Goal: Task Accomplishment & Management: Complete application form

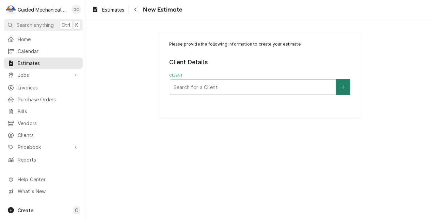
click at [341, 86] on button "Client" at bounding box center [343, 87] width 14 height 16
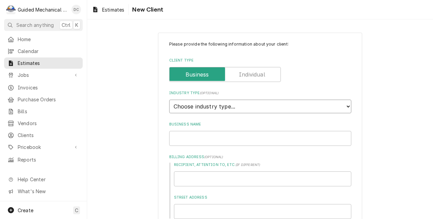
click at [345, 108] on select "Choose industry type... Residential Commercial Industrial Government" at bounding box center [260, 107] width 182 height 14
select select "2"
click at [169, 100] on select "Choose industry type... Residential Commercial Industrial Government" at bounding box center [260, 107] width 182 height 14
click at [227, 140] on input "Business Name" at bounding box center [260, 138] width 182 height 15
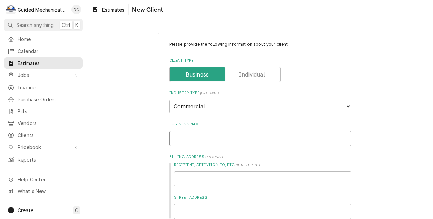
click at [247, 141] on input "Business Name" at bounding box center [260, 138] width 182 height 15
type textarea "x"
type input "D"
type textarea "x"
type input "Du"
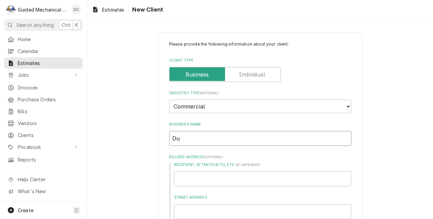
type textarea "x"
type input "Dun"
type textarea "x"
type input "Dund"
type textarea "x"
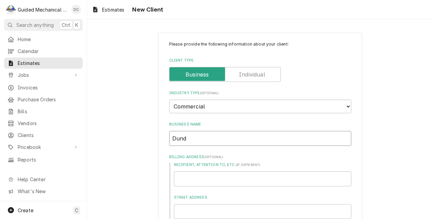
type input "Dunda"
type textarea "x"
type input "Dundas"
type textarea "x"
type input "Dundas"
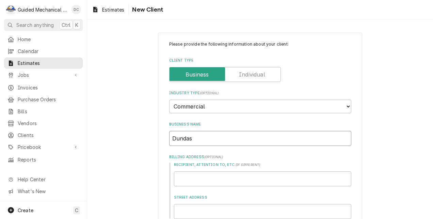
type textarea "x"
type input "Dundas"
type textarea "x"
type input "Dundas R"
type textarea "x"
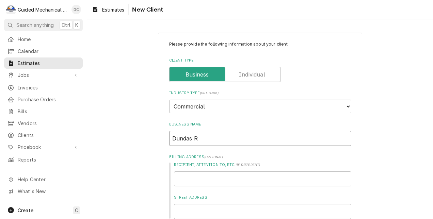
type input "Dundas Re"
type textarea "x"
type input "Dundas Rea"
type textarea "x"
type input "Dundas Real"
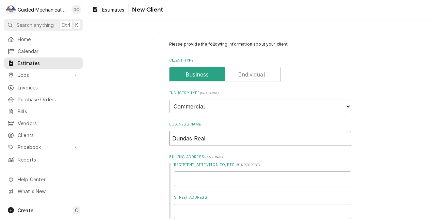
type textarea "x"
type input "Dundas Reale"
type textarea "x"
type input "Dundas Reales"
type textarea "x"
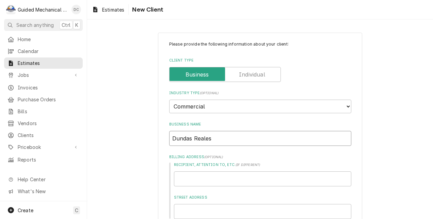
type input "Dundas Realest"
type textarea "x"
type input "Dundas Realesta"
type textarea "x"
type input "Dundas Realestat"
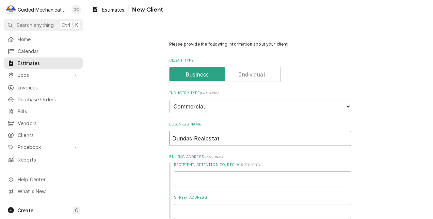
type textarea "x"
type input "Dundas Realestate"
type textarea "x"
type input "Dundas Realestate"
type textarea "x"
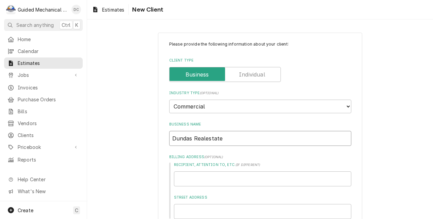
type input "Dundas Realestate I"
type textarea "x"
type input "Dundas Realestate In"
type textarea "x"
type input "Dundas Realestate Inv"
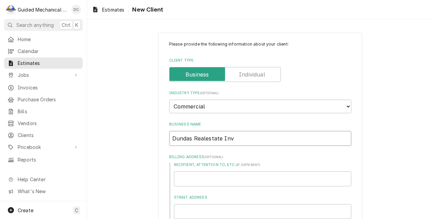
type textarea "x"
type input "Dundas Realestate Inve"
type textarea "x"
type input "Dundas Realestate Inves"
type textarea "x"
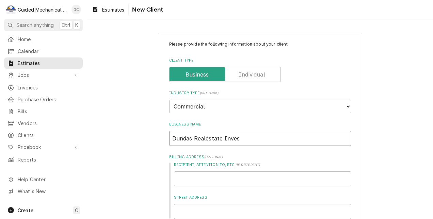
type input "Dundas Realestate Invest"
type textarea "x"
type input "Dundas Realestate Investm"
type textarea "x"
type input "Dundas Realestate Investme"
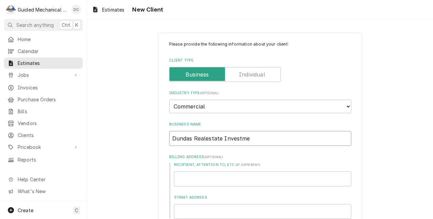
type textarea "x"
type input "Dundas Realestate Investmen"
type textarea "x"
type input "Dundas Realestate Investment"
type textarea "x"
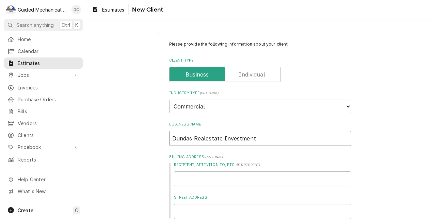
type input "Dundas Realestate Investments"
type textarea "x"
type input "Dundas Realestate Investments"
click at [203, 139] on input "Dundas Realestate Investments" at bounding box center [260, 138] width 182 height 15
type textarea "x"
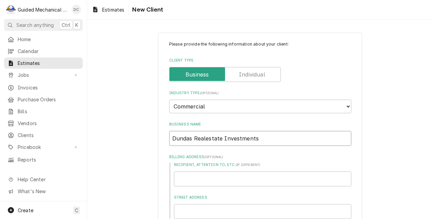
type input "Dundas Real estate Investments"
type textarea "x"
type input "Dundas Real etate Investments"
type textarea "x"
type input "Dundas Real tate Investments"
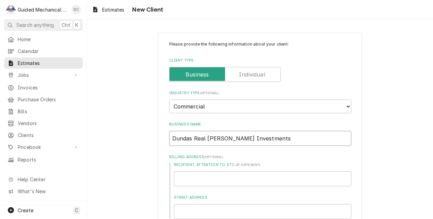
type textarea "x"
type input "Dundas Real Etate Investments"
type textarea "x"
type input "Dundas Real Estate Investments"
type textarea "x"
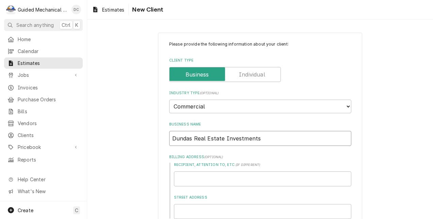
type input "Dundas Real Estate Investments"
drag, startPoint x: 198, startPoint y: 177, endPoint x: 195, endPoint y: 206, distance: 29.8
paste input "[STREET_ADDRESS]"
type textarea "x"
type input "[STREET_ADDRESS]"
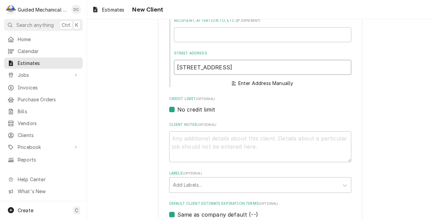
scroll to position [170, 0]
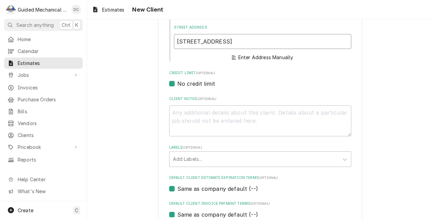
click at [276, 44] on input "[STREET_ADDRESS]" at bounding box center [262, 41] width 177 height 15
type textarea "x"
type input "250 North Atlantic Avenu"
type textarea "x"
type input "250 North Atlantic Aven"
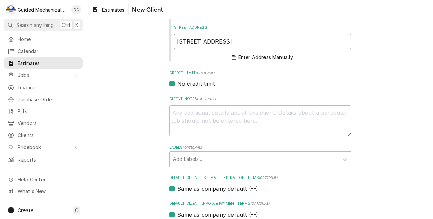
type textarea "x"
type input "250 North Atlantic Ave"
type textarea "x"
type input "250 North Atlantic Av"
type textarea "x"
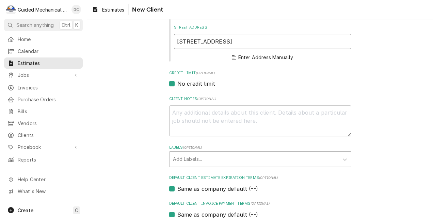
type input "250 North Atlantic A"
type textarea "x"
type input "250 North Atlantic"
type textarea "x"
type input "250 North Atlantic"
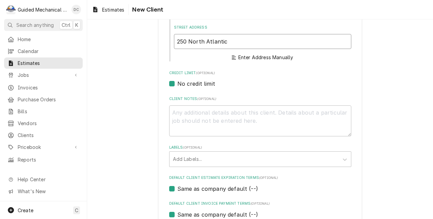
type textarea "x"
type input "250 North Atlanti"
type textarea "x"
type input "250 North Atlant"
type textarea "x"
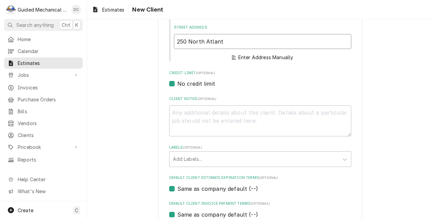
type input "250 North Atlan"
type textarea "x"
type input "250 North Atla"
type textarea "x"
type input "250 North Atl"
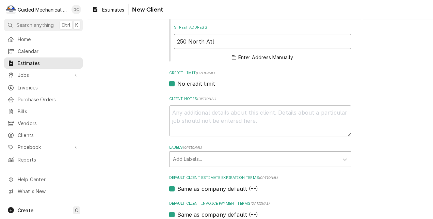
type textarea "x"
type input "250 North At"
type textarea "x"
type input "250 North A"
type textarea "x"
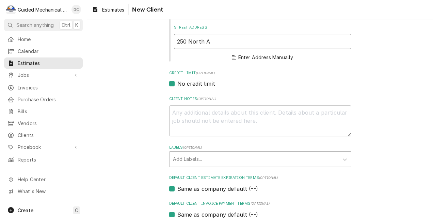
type input "250 North"
type textarea "x"
type input "250 North"
type textarea "x"
type input "250 Nort"
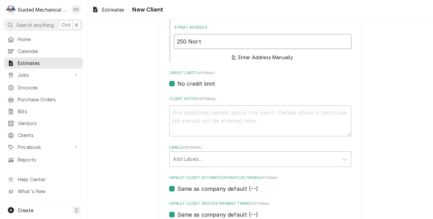
type textarea "x"
type input "250 Nor"
type textarea "x"
type input "250 No"
type textarea "x"
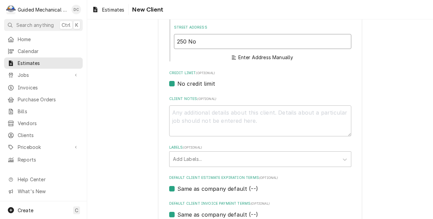
type input "250 N"
type textarea "x"
type input "250"
type textarea "x"
type input "250"
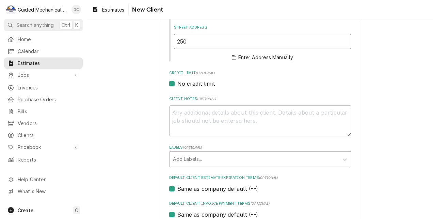
type textarea "x"
type input "25"
type textarea "x"
type input "2"
type textarea "x"
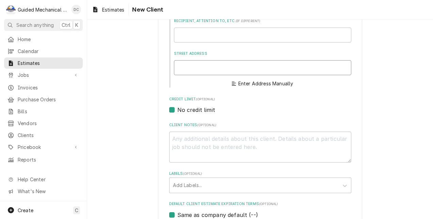
scroll to position [102, 0]
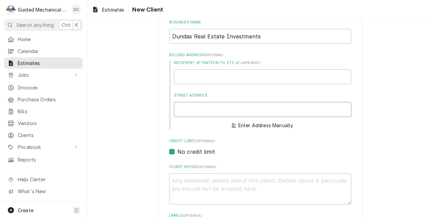
type textarea "x"
type input "2"
type textarea "x"
type input "25"
type textarea "x"
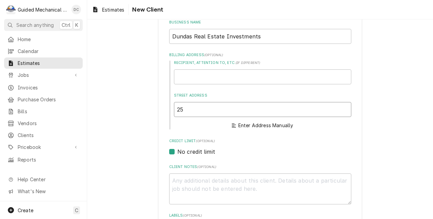
type input "250"
type textarea "x"
type input "250"
type textarea "x"
type input "250 n"
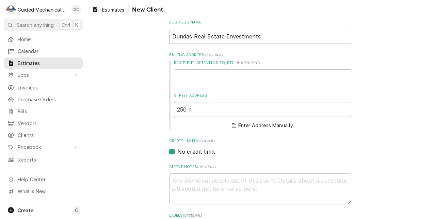
type textarea "x"
type input "250 n"
type textarea "x"
type input "250 n a"
type textarea "x"
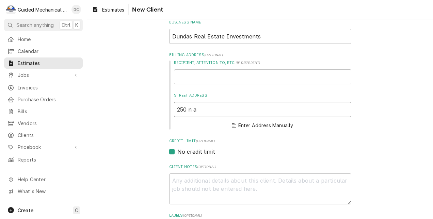
type input "250 n at"
type textarea "x"
type input "250 n atl"
type textarea "x"
type input "250 n atla"
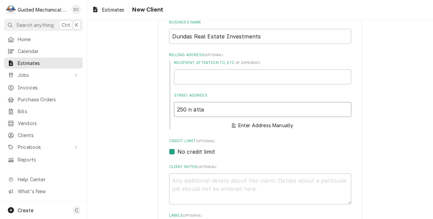
type textarea "x"
type input "250 n atlan"
type textarea "x"
type input "250 n atlant"
type textarea "x"
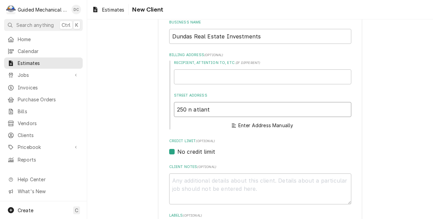
type input "250 n atlanti"
type textarea "x"
type input "250 n atlantic"
type textarea "x"
type input "250 n atlantic"
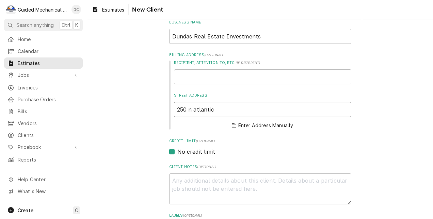
type textarea "x"
type input "250 n atlantic a"
type textarea "x"
type input "250 n atlantic av"
type textarea "x"
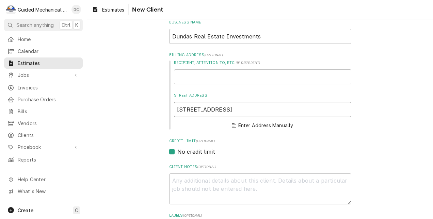
type input "250 n atlantic ave"
type textarea "x"
type input "250 n atlantic ave,"
type textarea "x"
type input "250 n atlantic ave,"
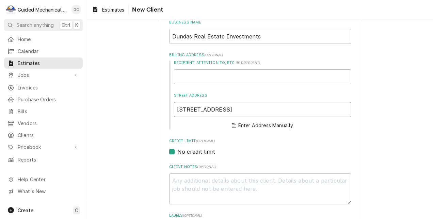
type textarea "x"
type input "250 n atlantic ave,"
type textarea "x"
type input "250 n atlantic ave, d"
type textarea "x"
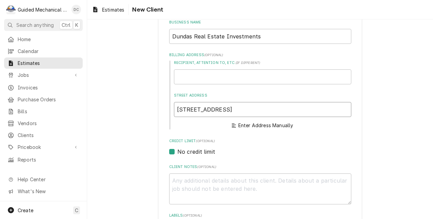
type input "250 n atlantic ave, da"
type textarea "x"
type input "250 n atlantic ave, day"
type textarea "x"
type input "250 n atlantic ave, dayt"
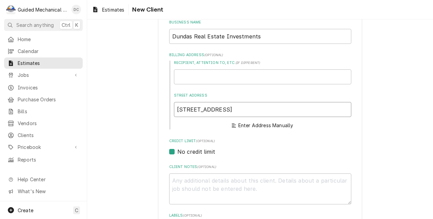
type textarea "x"
type input "250 n atlantic ave, dayto"
type textarea "x"
type input "250 n atlantic ave, dayton"
type textarea "x"
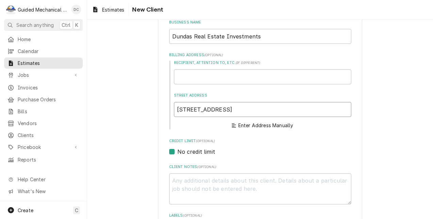
type input "250 n atlantic ave, daytona"
type textarea "x"
type input "250 n atlantic ave, daytona"
type textarea "x"
type input "250 n atlantic ave, daytona"
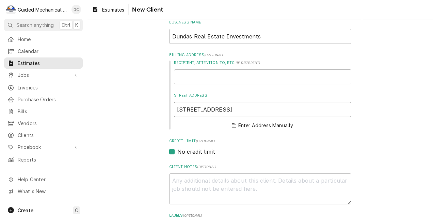
type textarea "x"
type input "250 n atlantic ave, daytona b"
type textarea "x"
type input "250 n atlantic ave, daytona be"
type textarea "x"
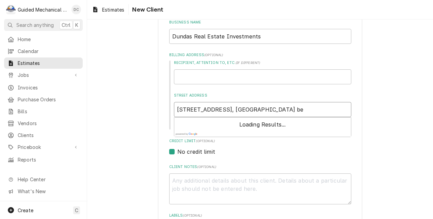
type input "250 n atlantic ave, daytona bea"
type textarea "x"
type input "250 n atlantic ave, daytona beac"
type textarea "x"
type input "250 n atlantic ave, daytona beach"
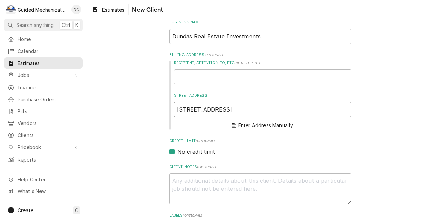
type textarea "x"
type input "250 n atlantic ave, daytona beach,"
type textarea "x"
click at [308, 84] on div "Recipient, Attention To, etc. ( if different ) Street Address 250 n atlantic av…" at bounding box center [260, 95] width 182 height 70
click at [305, 107] on input "250 n atlantic ave, daytona beach, fl" at bounding box center [262, 109] width 177 height 15
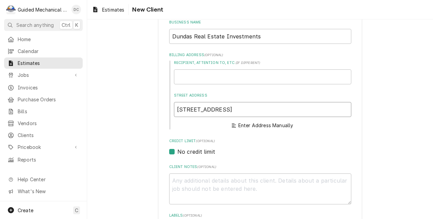
drag, startPoint x: 304, startPoint y: 108, endPoint x: -1, endPoint y: 102, distance: 305.7
click at [0, 102] on html "G Guided Mechanical Services, LLC DC Search anything Ctrl K Home Calendar Estim…" at bounding box center [216, 109] width 433 height 219
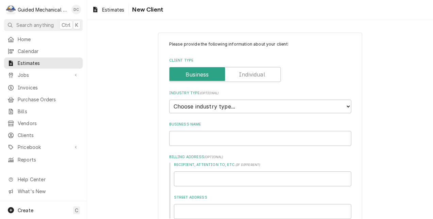
type textarea "x"
click at [223, 207] on input "Street Address" at bounding box center [262, 211] width 177 height 15
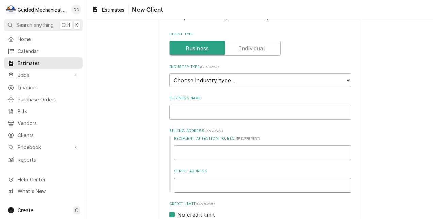
scroll to position [68, 0]
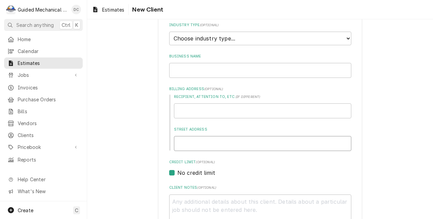
paste input "[STREET_ADDRESS]"
type input "[STREET_ADDRESS]"
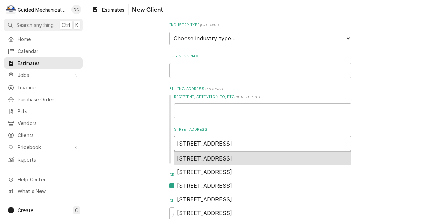
type textarea "x"
click at [314, 158] on div "[STREET_ADDRESS]" at bounding box center [262, 159] width 177 height 14
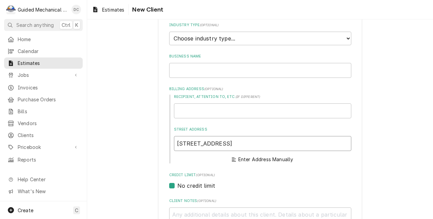
type input "[STREET_ADDRESS]"
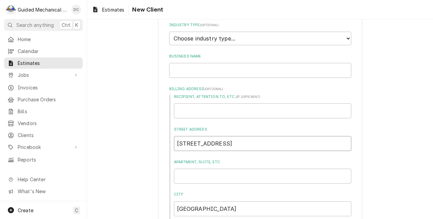
type textarea "x"
type input "[STREET_ADDRESS]"
click at [209, 72] on input "Business Name" at bounding box center [260, 70] width 182 height 15
type input "Dundas Real Estate Investments"
type textarea "x"
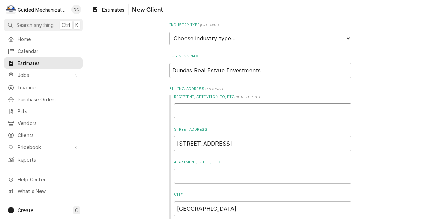
click at [238, 113] on input "Recipient, Attention To, etc. ( if different )" at bounding box center [262, 110] width 177 height 15
type input "R"
type textarea "x"
type input "Ri"
type textarea "x"
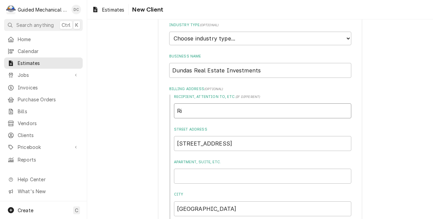
type input "Ric"
type textarea "x"
type input "Rich"
type textarea "x"
type input "[PERSON_NAME]"
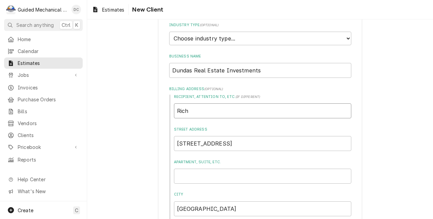
type textarea "x"
type input "Richar"
type textarea "x"
type input "[PERSON_NAME]"
type textarea "x"
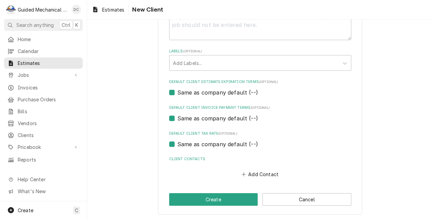
scroll to position [353, 0]
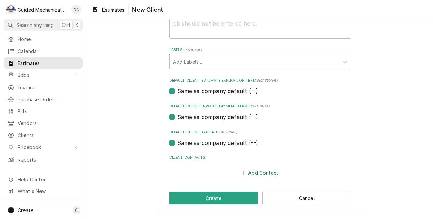
type input "[PERSON_NAME]"
click at [268, 170] on button "Add Contact" at bounding box center [259, 173] width 39 height 10
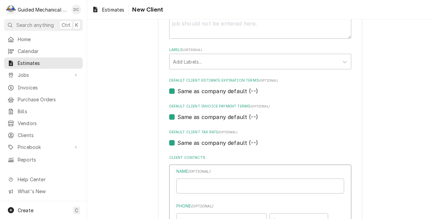
type textarea "x"
click at [255, 187] on input "Business Name" at bounding box center [260, 186] width 168 height 15
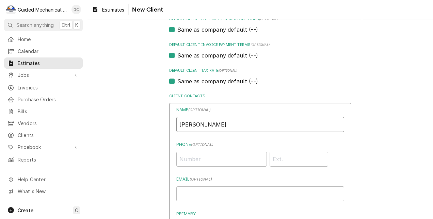
scroll to position [421, 0]
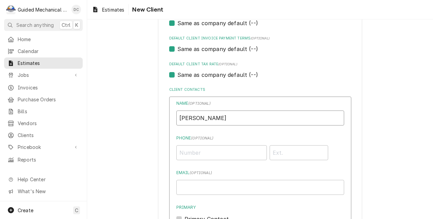
type input "[PERSON_NAME]"
click at [227, 157] on input "Phone ( optional )" at bounding box center [221, 152] width 91 height 15
type input "[PHONE_NUMBER]"
click at [218, 189] on input "Email ( optional )" at bounding box center [260, 187] width 168 height 15
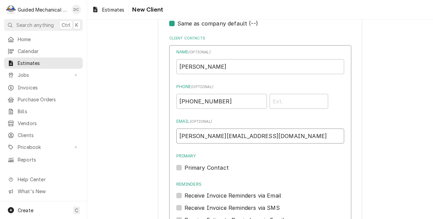
scroll to position [489, 0]
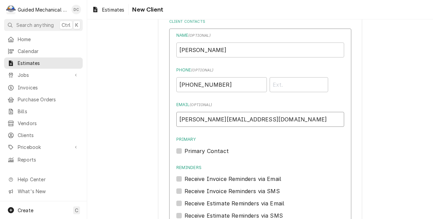
type input "[PERSON_NAME][EMAIL_ADDRESS][DOMAIN_NAME]"
click at [184, 153] on label "Primary Contact" at bounding box center [206, 151] width 44 height 8
click at [184, 153] on input "Primary" at bounding box center [268, 154] width 168 height 15
checkbox input "true"
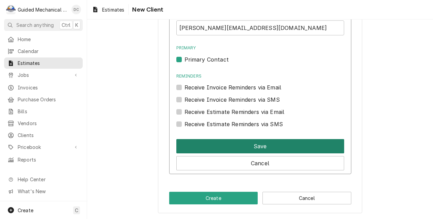
click at [290, 144] on button "Save" at bounding box center [260, 146] width 168 height 14
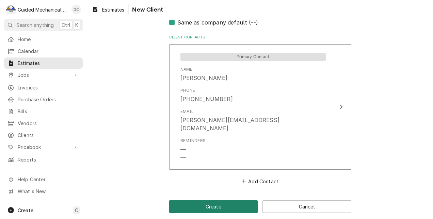
click at [233, 200] on button "Create" at bounding box center [213, 206] width 89 height 13
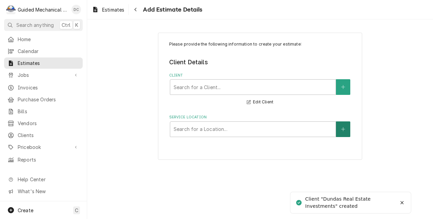
click at [342, 131] on icon "Create New Location" at bounding box center [343, 129] width 4 height 5
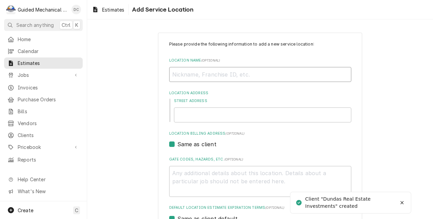
click at [219, 76] on input "Location Name ( optional )" at bounding box center [260, 74] width 182 height 15
type textarea "x"
type input "R"
type textarea "x"
type input "Ra"
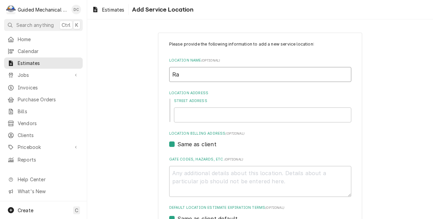
type textarea "x"
type input "Rai"
type textarea "x"
type input "Rain"
type textarea "x"
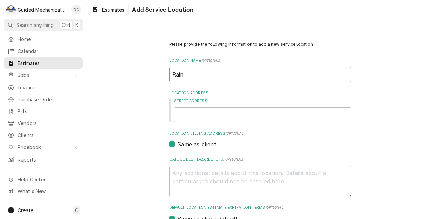
type input "Rainb"
type textarea "x"
type input "Rainbo"
type textarea "x"
type input "Rainbow"
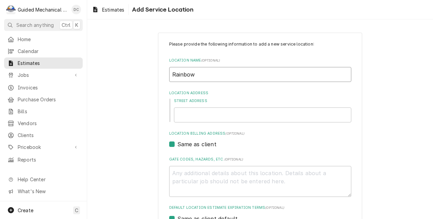
type textarea "x"
type input "Rainbow"
click at [234, 114] on input "Street Address" at bounding box center [262, 115] width 177 height 15
click at [257, 79] on input "Rainbow" at bounding box center [260, 74] width 182 height 15
type textarea "x"
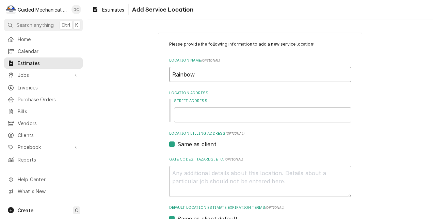
type input "Rainbow"
type textarea "x"
type input "Rainbow s"
type textarea "x"
type input "Rainbow sh"
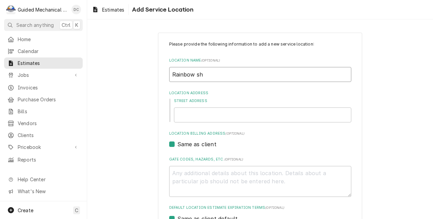
type textarea "x"
type input "Rainbow sho"
type textarea "x"
type input "Rainbow shop"
type textarea "x"
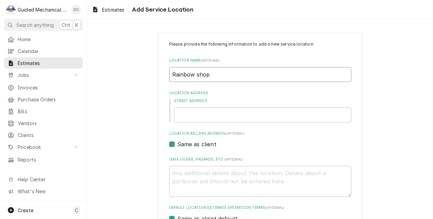
type input "Rainbow shops"
type textarea "x"
type input "Rainbow shops"
click at [256, 117] on input "Street Address" at bounding box center [262, 115] width 177 height 15
click at [197, 75] on input "Rainbow shops" at bounding box center [260, 74] width 182 height 15
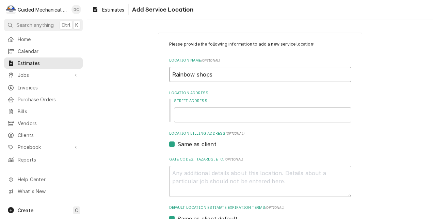
type textarea "x"
type input "Rainbow hops"
type textarea "x"
type input "Rainbow Shops"
type textarea "x"
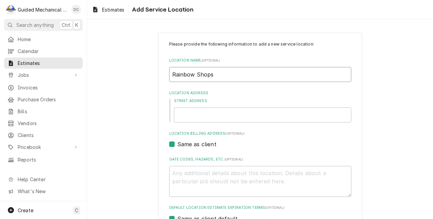
type input "Rainbow Shops"
click at [202, 115] on input "Street Address" at bounding box center [262, 115] width 177 height 15
type textarea "x"
type input "4"
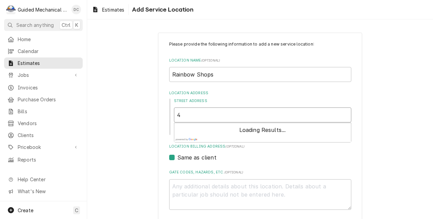
type textarea "x"
type input "40"
type textarea "x"
type input "401"
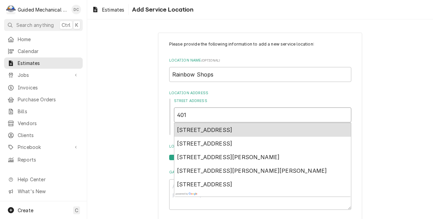
type textarea "x"
type input "4010"
type textarea "x"
type input "4010"
type textarea "x"
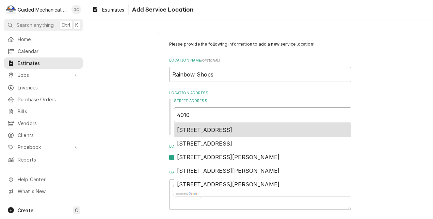
type input "4010 n"
type textarea "x"
type input "4010 n"
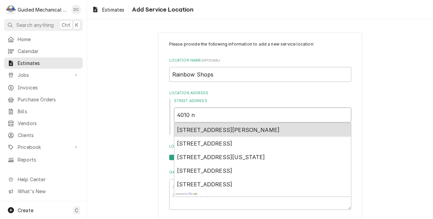
type textarea "x"
type input "4010 n a"
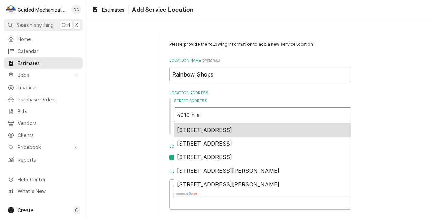
type textarea "x"
type input "4010 n ar"
click at [318, 132] on div "[STREET_ADDRESS]" at bounding box center [262, 130] width 177 height 14
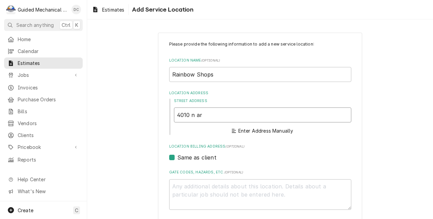
type textarea "x"
type input "[STREET_ADDRESS]"
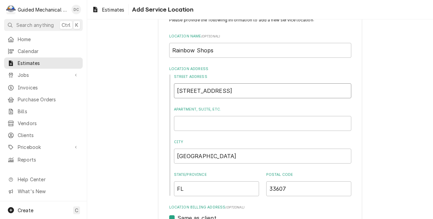
type textarea "x"
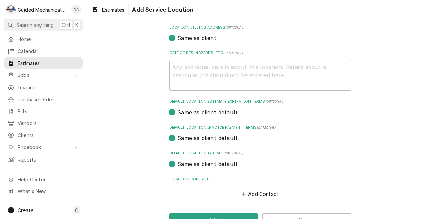
scroll to position [225, 0]
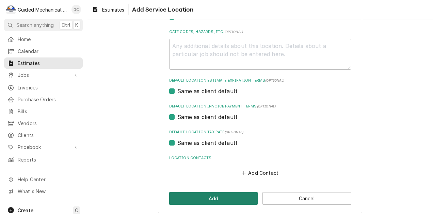
type input "[STREET_ADDRESS]"
click at [225, 196] on button "Add" at bounding box center [213, 198] width 89 height 13
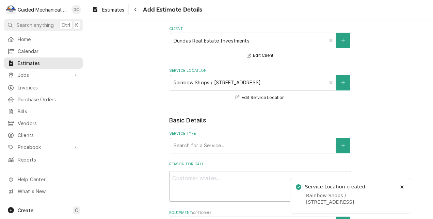
scroll to position [68, 0]
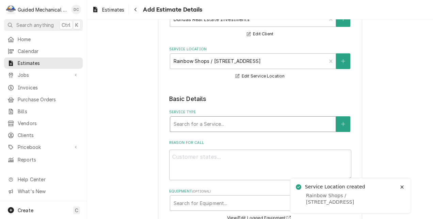
click at [227, 121] on div "Service Type" at bounding box center [253, 124] width 159 height 12
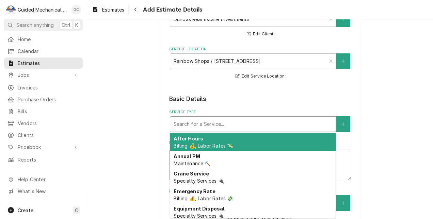
type textarea "x"
type input "q"
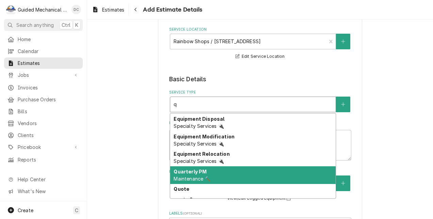
scroll to position [102, 0]
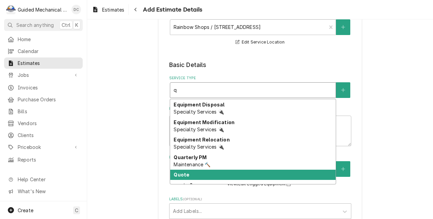
click at [211, 176] on div "Quote" at bounding box center [252, 175] width 165 height 11
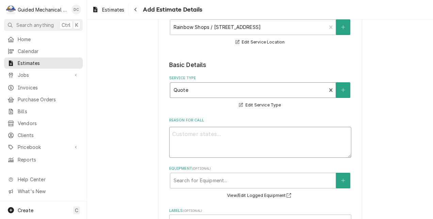
click at [223, 136] on textarea "Reason For Call" at bounding box center [260, 142] width 182 height 31
type textarea "x"
type textarea "q"
type textarea "x"
type textarea "qu"
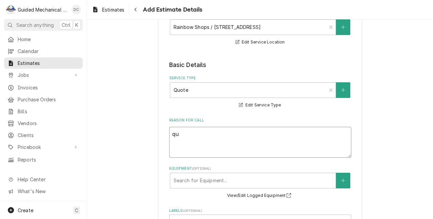
type textarea "x"
type textarea "quo"
type textarea "x"
type textarea "quot"
type textarea "x"
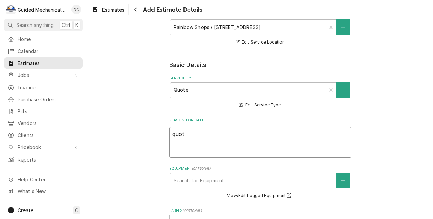
type textarea "quote"
type textarea "x"
type textarea "quote"
type textarea "x"
type textarea "quote t"
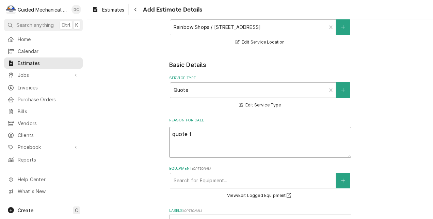
type textarea "x"
type textarea "quote to"
type textarea "x"
type textarea "quote to"
type textarea "x"
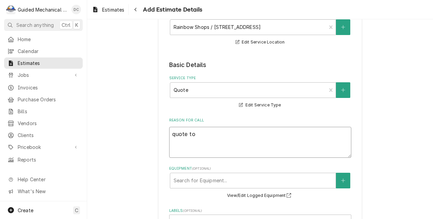
type textarea "quote to r"
type textarea "x"
type textarea "quote to re"
type textarea "x"
type textarea "quote to rep"
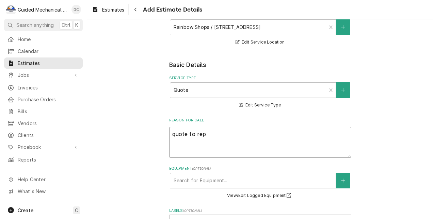
type textarea "x"
type textarea "quote to repl"
type textarea "x"
type textarea "quote to repla"
type textarea "x"
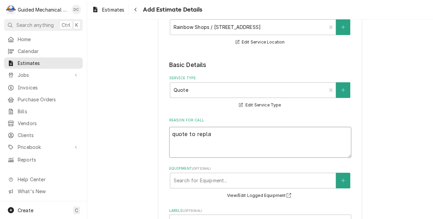
type textarea "quote to replac"
type textarea "x"
type textarea "quote to replace"
type textarea "x"
type textarea "quote to replace"
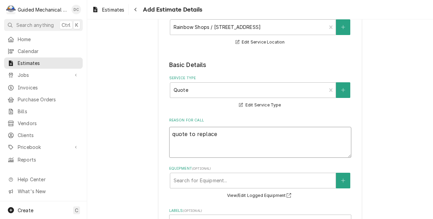
type textarea "x"
type textarea "quote to replace p"
type textarea "x"
type textarea "quote to replace pa"
type textarea "x"
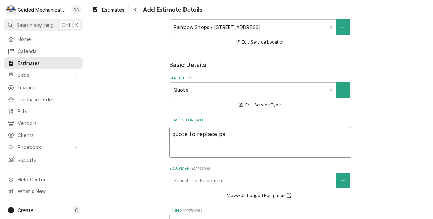
type textarea "quote to replace pac"
type textarea "x"
type textarea "quote to replace pack"
type textarea "x"
type textarea "quote to replace packa"
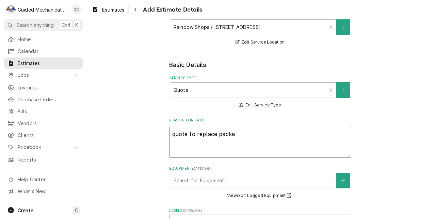
type textarea "x"
type textarea "quote to replace packag"
type textarea "x"
type textarea "quote to replace package"
type textarea "x"
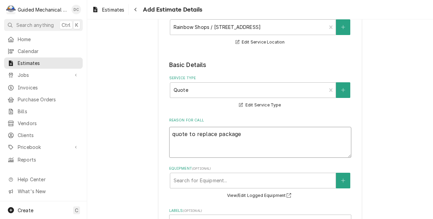
type textarea "quote to replace package"
type textarea "x"
type textarea "quote to replace package u"
type textarea "x"
type textarea "quote to replace package un"
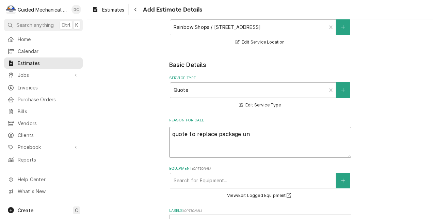
type textarea "x"
type textarea "quote to replace package uni"
type textarea "x"
type textarea "quote to replace package unit"
type textarea "x"
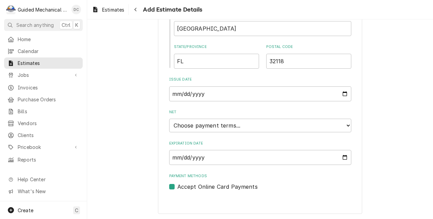
scroll to position [449, 0]
type textarea "quote to replace package unit"
click at [280, 126] on select "Choose payment terms... Same Day Net 7 Net 14 Net 21 Net 30 Net 45 Net 60 Net 90" at bounding box center [260, 125] width 182 height 14
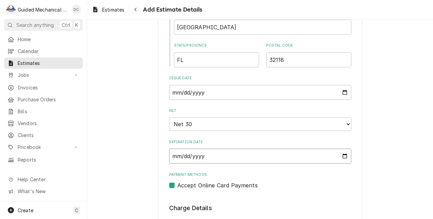
click at [343, 159] on input "[DATE]" at bounding box center [260, 156] width 182 height 15
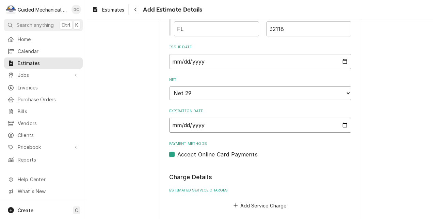
click at [342, 127] on input "[DATE]" at bounding box center [260, 125] width 182 height 15
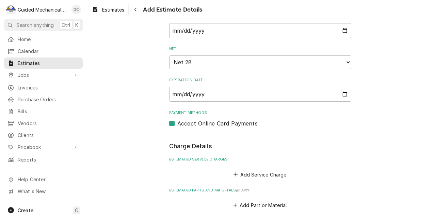
type textarea "x"
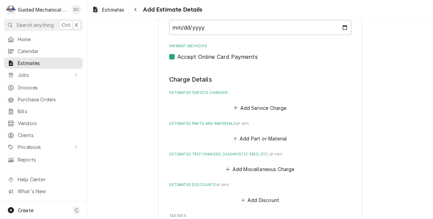
scroll to position [579, 0]
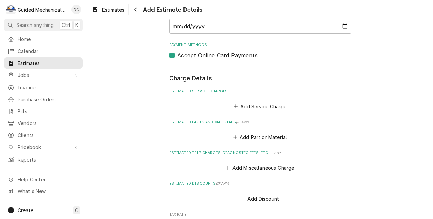
click at [265, 101] on div "Add Service Charge" at bounding box center [260, 104] width 182 height 13
click at [264, 104] on button "Add Service Charge" at bounding box center [259, 107] width 55 height 10
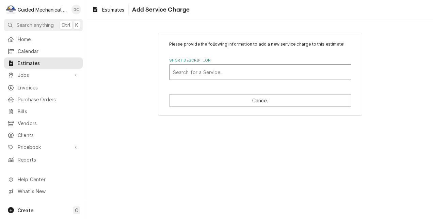
click at [224, 72] on div "Short Description" at bounding box center [260, 72] width 175 height 12
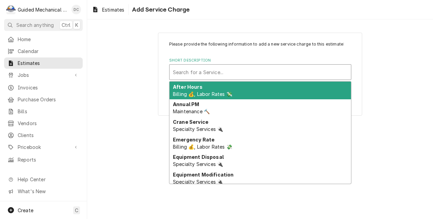
type input "q"
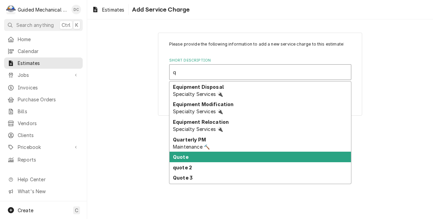
click at [209, 155] on div "Quote" at bounding box center [259, 157] width 181 height 11
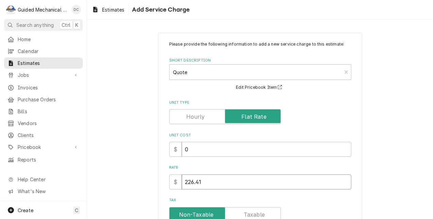
drag, startPoint x: 212, startPoint y: 180, endPoint x: 131, endPoint y: 173, distance: 81.0
click at [128, 173] on div "Please provide the following information to add a new service charge to this es…" at bounding box center [260, 170] width 346 height 286
type textarea "x"
type input "19"
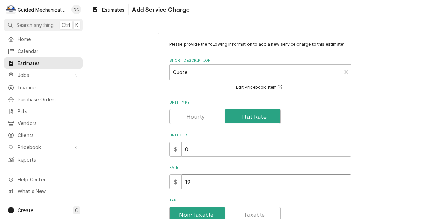
type textarea "x"
type input "197"
type textarea "x"
type input "1975"
type textarea "x"
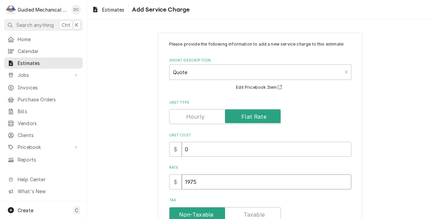
type input "19750"
type textarea "x"
type input "19750"
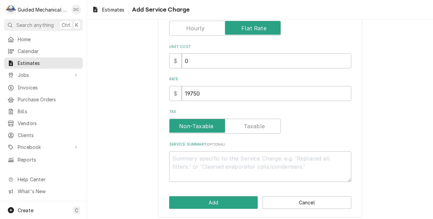
scroll to position [93, 0]
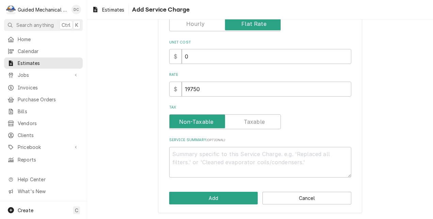
click at [255, 120] on label "Tax" at bounding box center [225, 121] width 112 height 15
click at [255, 120] on input "Tax" at bounding box center [225, 121] width 106 height 15
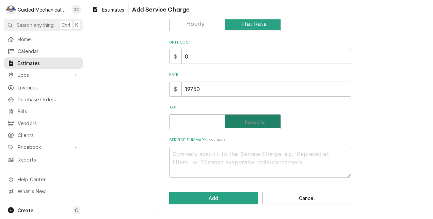
checkbox input "true"
click at [266, 156] on textarea "Service Summary ( optional )" at bounding box center [260, 162] width 182 height 31
type textarea "x"
type textarea "Q"
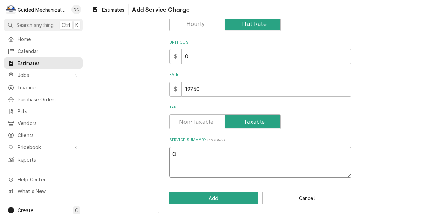
type textarea "x"
type textarea "Qu"
type textarea "x"
type textarea "Quo"
type textarea "x"
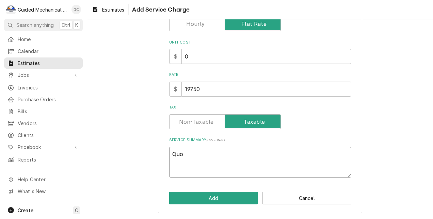
type textarea "Quot"
type textarea "x"
type textarea "Quote"
type textarea "x"
type textarea "Quote"
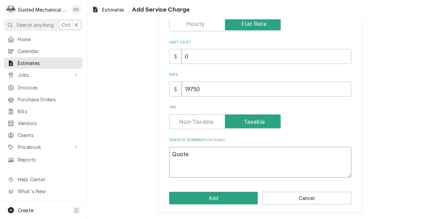
type textarea "x"
type textarea "Quote i"
type textarea "x"
type textarea "Quote is"
type textarea "x"
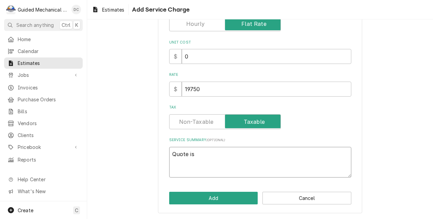
type textarea "Quote is"
type textarea "x"
type textarea "Quote is t"
type textarea "x"
type textarea "Quote is to"
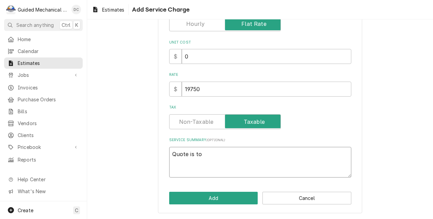
type textarea "x"
type textarea "Quote is to"
type textarea "x"
type textarea "Quote is to r"
type textarea "x"
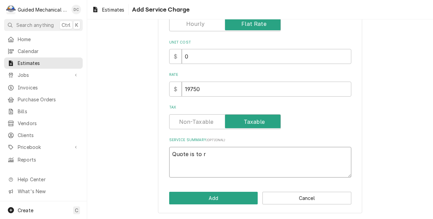
type textarea "Quote is to re"
type textarea "x"
type textarea "Quote is to rep"
type textarea "x"
type textarea "Quote is to repl"
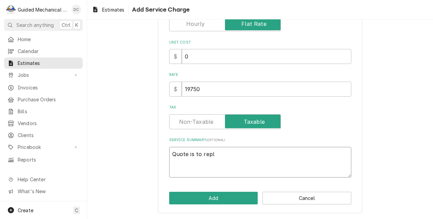
type textarea "x"
type textarea "Quote is to repla"
type textarea "x"
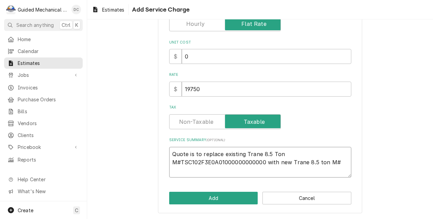
paste textarea "TSK102A3S000000"
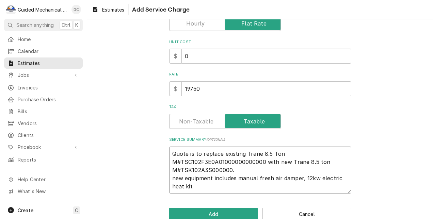
click at [301, 180] on textarea "Quote is to replace existing Trane 8.5 Ton M#TSC102F3E0A01000000000000 with new…" at bounding box center [260, 170] width 182 height 47
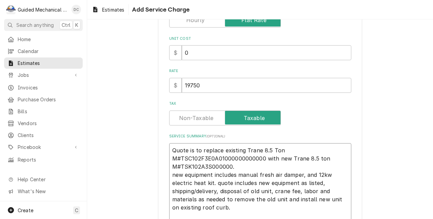
scroll to position [105, 0]
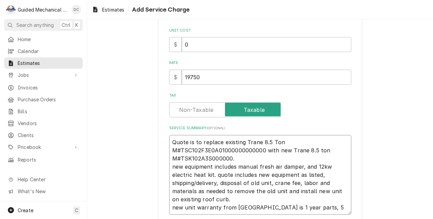
click at [173, 206] on textarea "Quote is to replace existing Trane 8.5 Ton M#TSC102F3E0A01000000000000 with new…" at bounding box center [260, 175] width 182 height 80
click at [344, 209] on textarea "Quote is to replace existing Trane 8.5 Ton M#TSC102F3E0A01000000000000 with new…" at bounding box center [260, 175] width 182 height 80
click at [173, 165] on textarea "Quote is to replace existing Trane 8.5 Ton M#TSC102F3E0A01000000000000 with new…" at bounding box center [260, 175] width 182 height 80
click at [216, 174] on textarea "Quote is to replace existing Trane 8.5 Ton M#TSC102F3E0A01000000000000 with new…" at bounding box center [260, 175] width 182 height 80
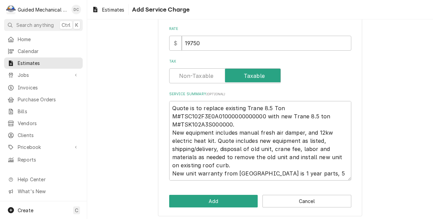
click at [204, 75] on label "Tax" at bounding box center [225, 75] width 112 height 15
click at [204, 75] on input "Tax" at bounding box center [225, 75] width 106 height 15
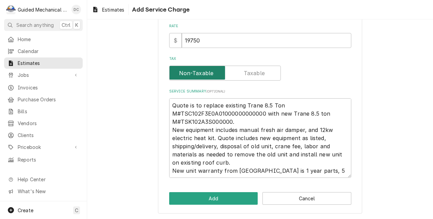
scroll to position [142, 0]
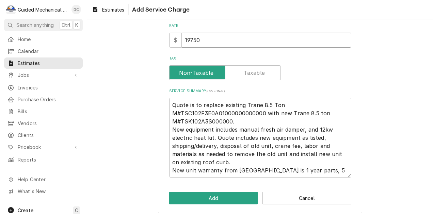
drag, startPoint x: 199, startPoint y: 38, endPoint x: 178, endPoint y: 38, distance: 21.4
click at [178, 38] on div "$ 19750" at bounding box center [260, 40] width 182 height 15
click at [193, 170] on textarea "Quote is to replace existing Trane 8.5 Ton M#TSC102F3E0A01000000000000 with new…" at bounding box center [260, 138] width 182 height 80
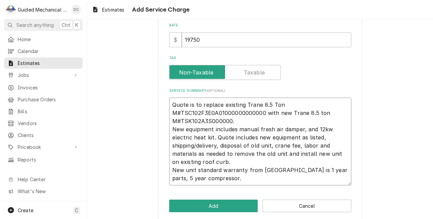
click at [300, 182] on textarea "Quote is to replace existing Trane 8.5 Ton M#TSC102F3E0A01000000000000 with new…" at bounding box center [260, 142] width 182 height 88
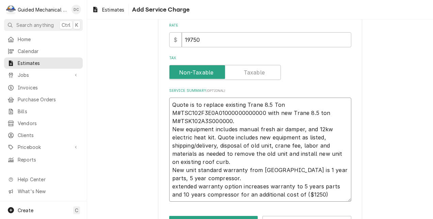
click at [174, 187] on textarea "Quote is to replace existing Trane 8.5 Ton M#TSC102F3E0A01000000000000 with new…" at bounding box center [260, 150] width 182 height 104
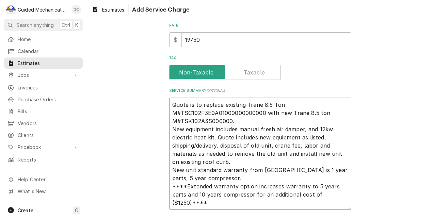
click at [236, 176] on textarea "Quote is to replace existing Trane 8.5 Ton M#TSC102F3E0A01000000000000 with new…" at bounding box center [260, 154] width 182 height 113
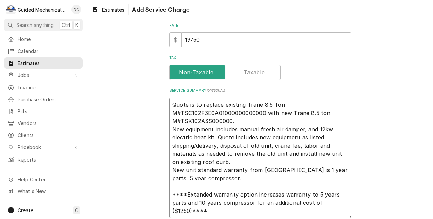
click at [253, 194] on textarea "Quote is to replace existing Trane 8.5 Ton M#TSC102F3E0A01000000000000 with new…" at bounding box center [260, 158] width 182 height 121
click at [170, 201] on textarea "Quote is to replace existing Trane 8.5 Ton M#TSC102F3E0A01000000000000 with new…" at bounding box center [260, 158] width 182 height 121
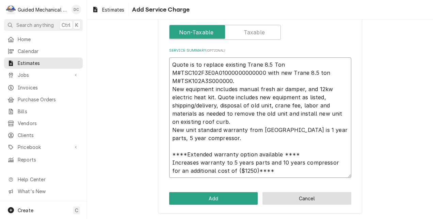
scroll to position [183, 0]
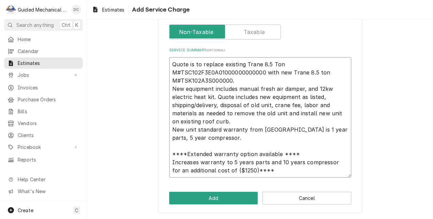
click at [169, 160] on textarea "Quote is to replace existing Trane 8.5 Ton M#TSC102F3E0A01000000000000 with new…" at bounding box center [260, 117] width 182 height 121
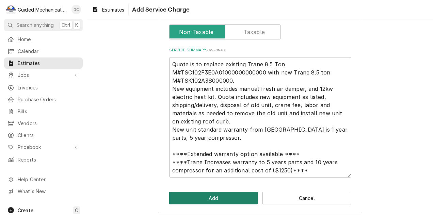
click at [238, 197] on button "Add" at bounding box center [213, 198] width 89 height 13
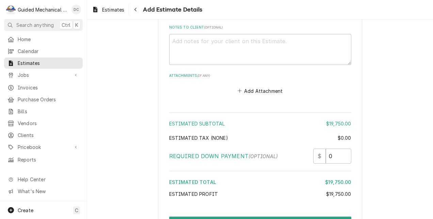
scroll to position [1047, 0]
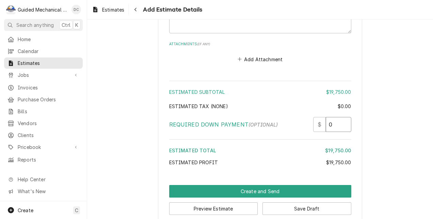
click at [341, 127] on input "0" at bounding box center [339, 124] width 26 height 15
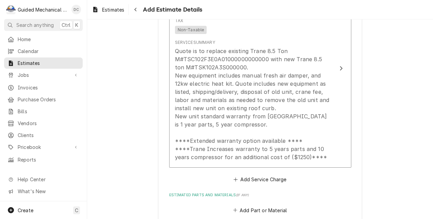
scroll to position [673, 0]
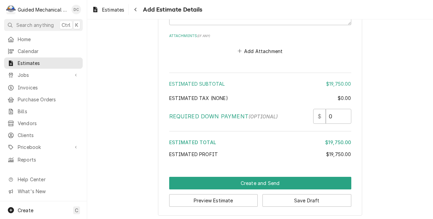
scroll to position [1059, 0]
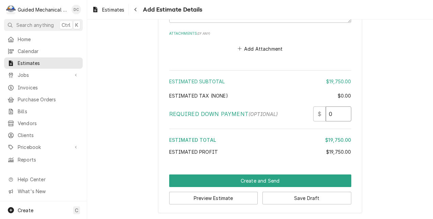
click at [337, 114] on input "0" at bounding box center [339, 114] width 26 height 15
click at [207, 198] on button "Preview Estimate" at bounding box center [213, 198] width 89 height 13
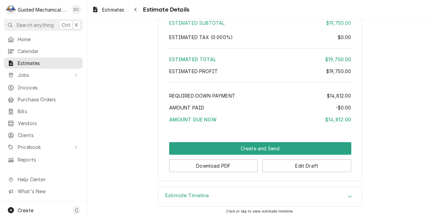
scroll to position [734, 0]
click at [226, 165] on button "Download PDF" at bounding box center [213, 166] width 89 height 13
